Goal: Information Seeking & Learning: Learn about a topic

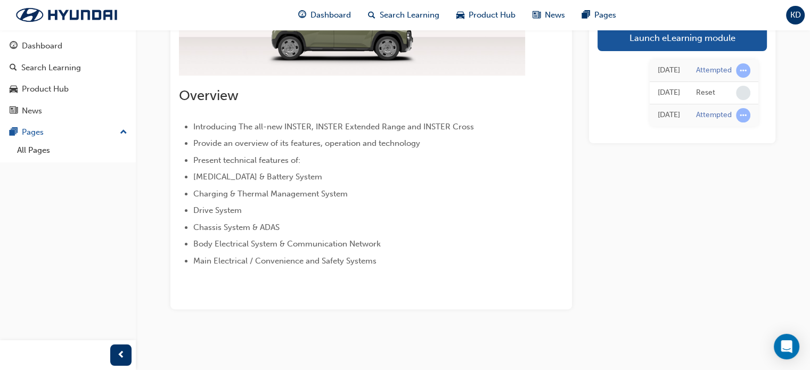
scroll to position [206, 0]
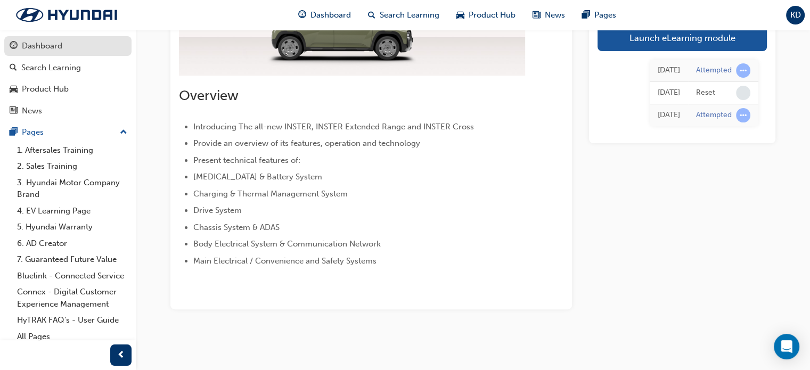
click at [60, 51] on div "Dashboard" at bounding box center [42, 46] width 40 height 12
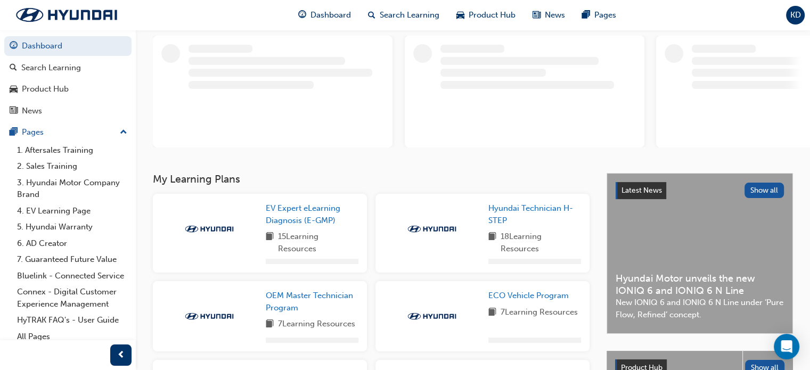
scroll to position [160, 0]
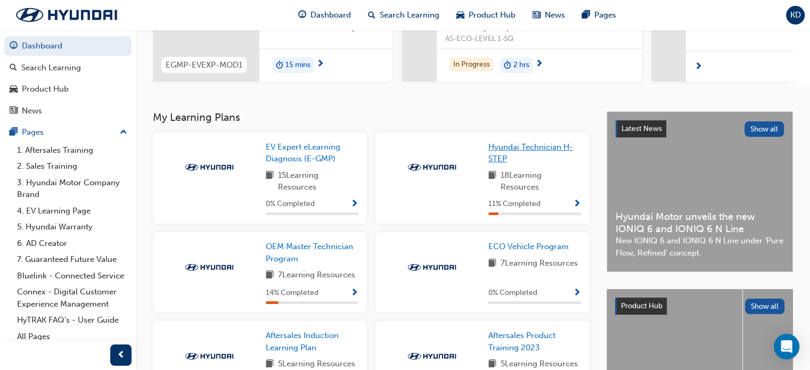
click at [545, 150] on span "Hyundai Technician H-STEP" at bounding box center [530, 153] width 85 height 22
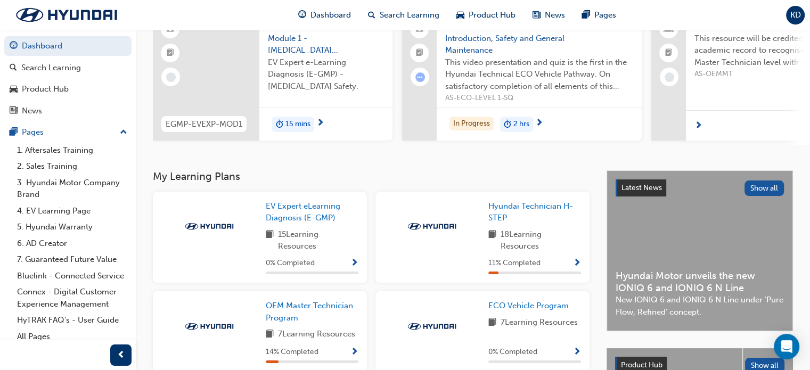
scroll to position [160, 0]
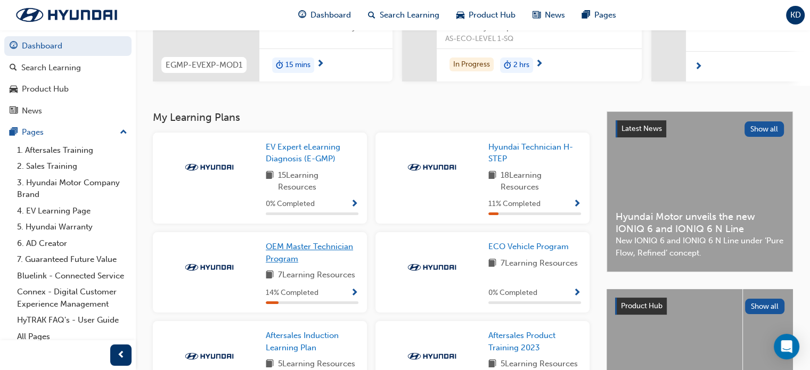
click at [313, 252] on span "OEM Master Technician Program" at bounding box center [309, 253] width 87 height 22
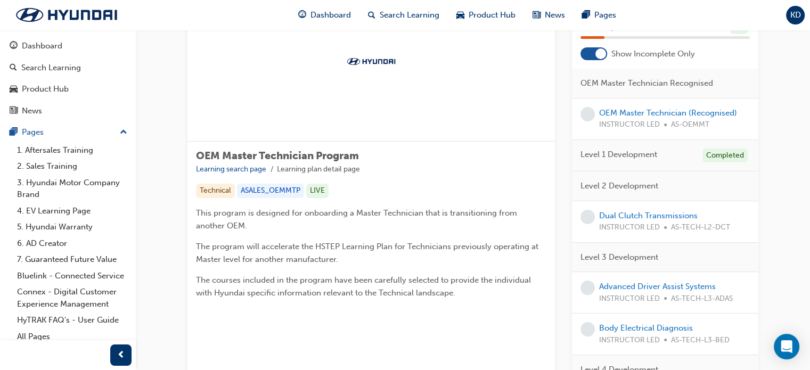
scroll to position [64, 0]
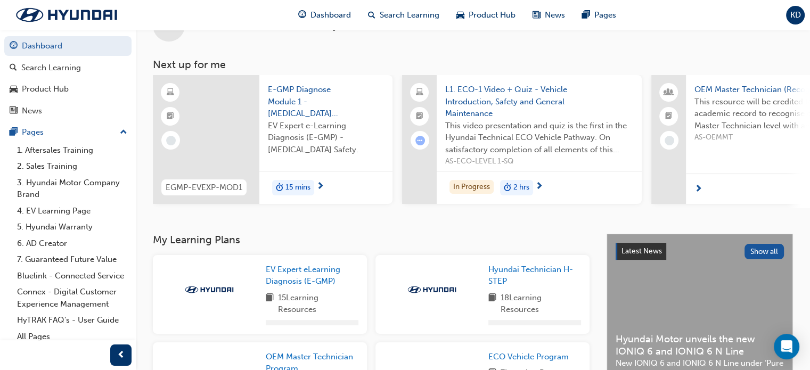
scroll to position [64, 0]
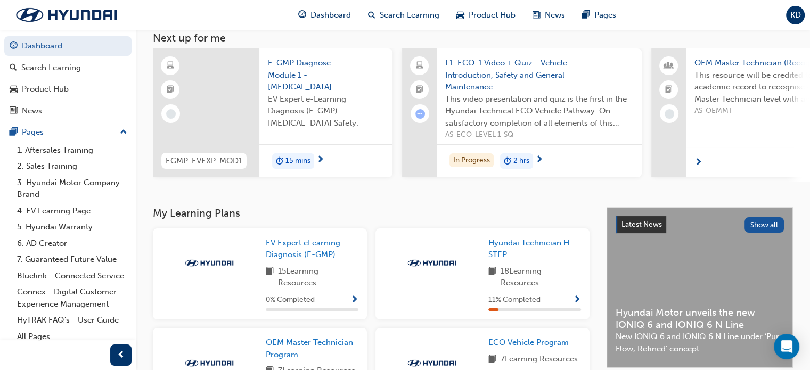
click at [792, 11] on span "KD" at bounding box center [795, 15] width 11 height 12
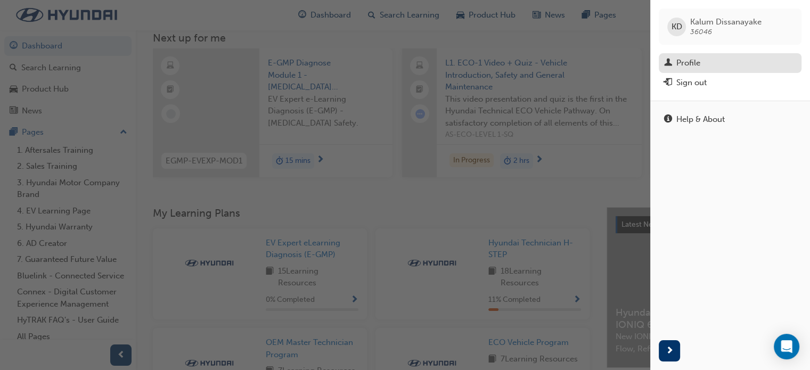
click at [709, 63] on div "Profile" at bounding box center [730, 62] width 132 height 13
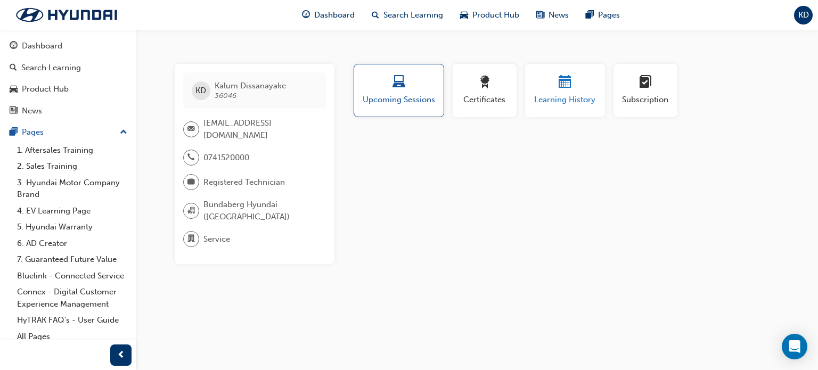
click at [557, 97] on span "Learning History" at bounding box center [565, 100] width 64 height 12
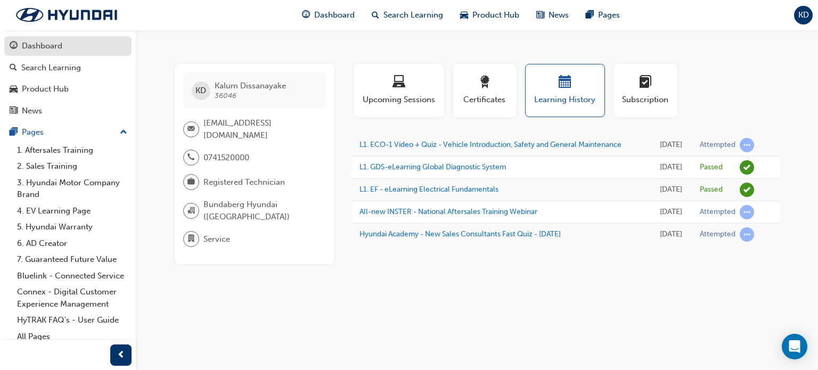
click at [40, 50] on div "Dashboard" at bounding box center [42, 46] width 40 height 12
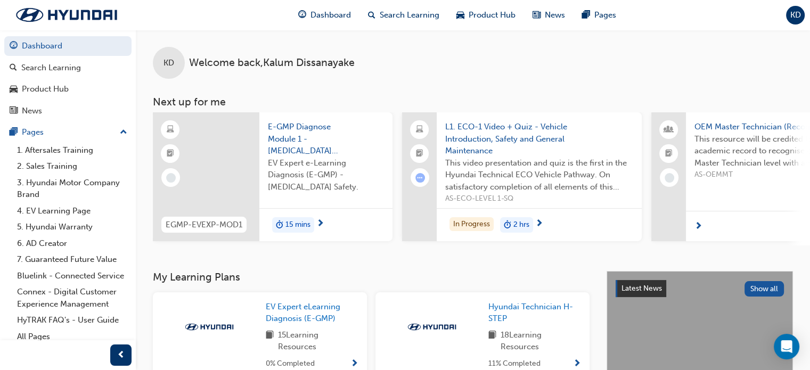
click at [532, 224] on div "2 hrs" at bounding box center [516, 225] width 33 height 16
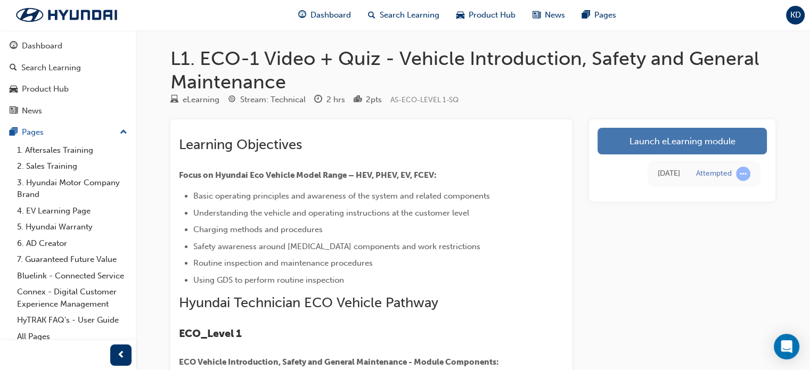
click at [674, 142] on link "Launch eLearning module" at bounding box center [681, 141] width 169 height 27
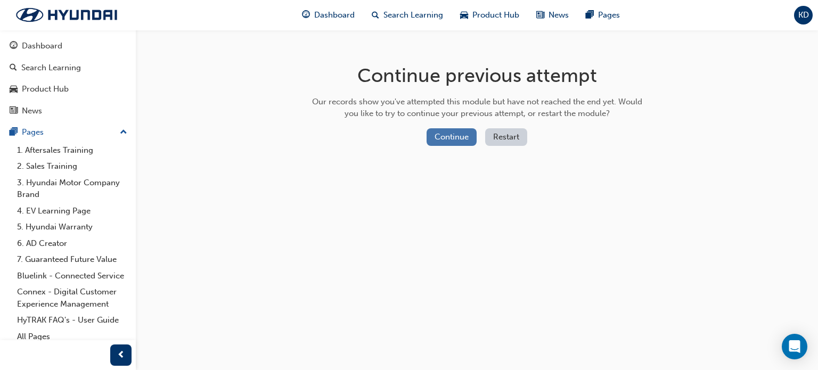
click at [456, 135] on button "Continue" at bounding box center [451, 137] width 50 height 18
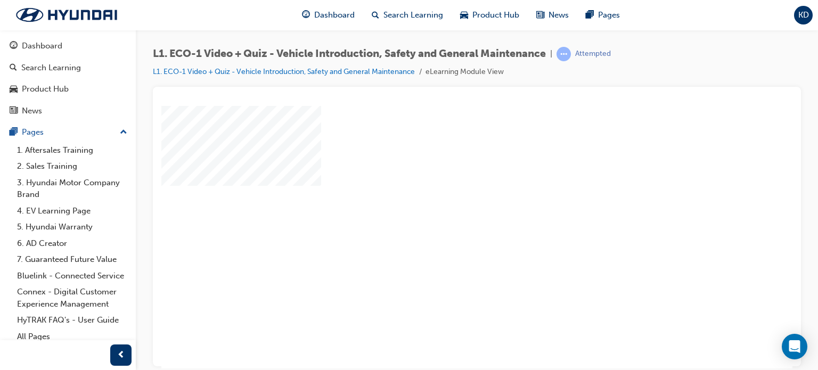
click at [446, 206] on div "play" at bounding box center [446, 206] width 0 height 0
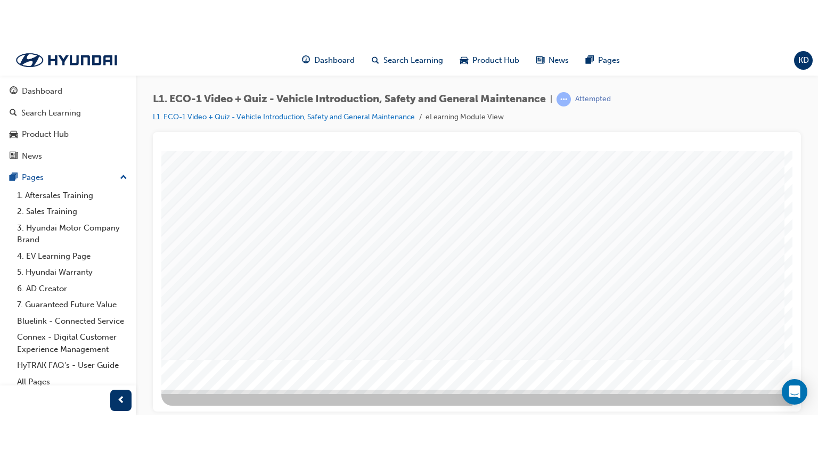
scroll to position [0, 0]
